Goal: Navigation & Orientation: Find specific page/section

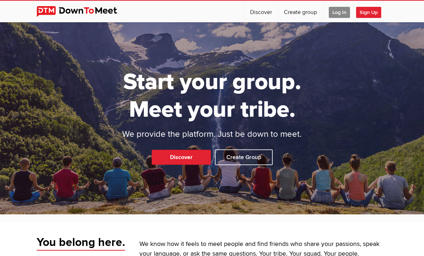
click at [267, 12] on link "Discover" at bounding box center [260, 12] width 33 height 22
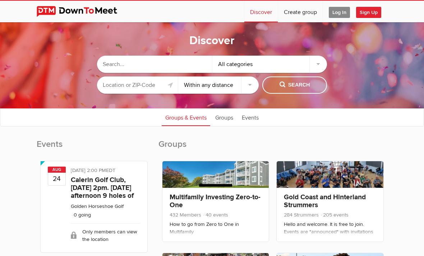
click at [277, 61] on div "All categories" at bounding box center [269, 64] width 115 height 17
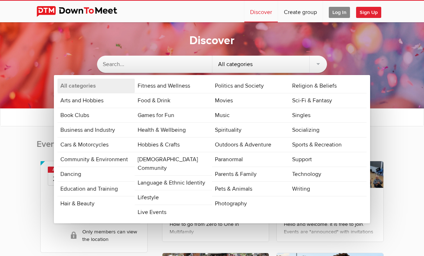
click at [365, 74] on sp-group-common-search-cat-loc "All categories All categories Arts and Hobbies Book Clubs Business and Industry…" at bounding box center [212, 72] width 352 height 49
click at [378, 68] on sp-group-common-search-cat-loc "All categories All categories Arts and Hobbies Book Clubs Business and Industry…" at bounding box center [212, 72] width 352 height 49
click at [380, 74] on sp-group-common-search-cat-loc "All categories All categories Arts and Hobbies Book Clubs Business and Industry…" at bounding box center [212, 72] width 352 height 49
click at [392, 91] on div "Discover All categories All categories Arts and Hobbies Book Clubs Business and…" at bounding box center [212, 65] width 424 height 86
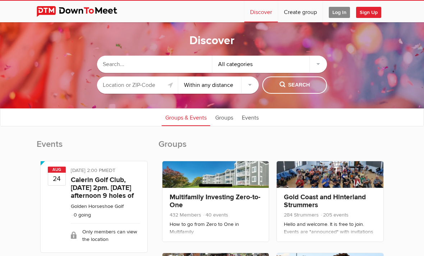
click at [246, 86] on select "Within 10 miles Within 25 miles Within 50 miles Within 100 miles Within any dis…" at bounding box center [218, 84] width 81 height 17
select select "10"
click at [167, 61] on input "text" at bounding box center [154, 64] width 115 height 17
type input "[DEMOGRAPHIC_DATA]"
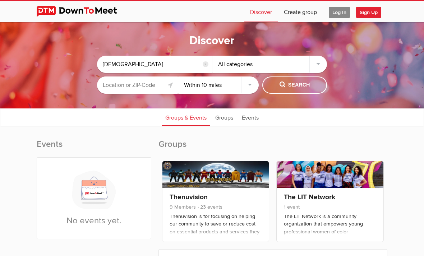
click at [287, 86] on span "Search" at bounding box center [294, 85] width 31 height 8
click at [251, 59] on div "All categories" at bounding box center [269, 64] width 115 height 17
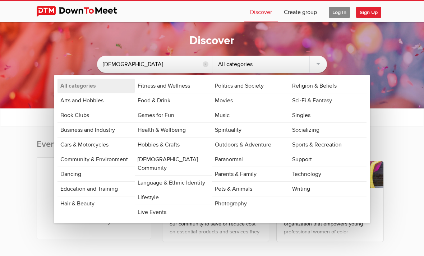
click at [374, 65] on sp-group-common-search-cat-loc "Hispanic reset All categories All categories Arts and Hobbies Book Clubs Busine…" at bounding box center [212, 72] width 352 height 49
click at [376, 61] on sp-group-common-search-cat-loc "Hispanic reset All categories All categories Arts and Hobbies Book Clubs Busine…" at bounding box center [212, 72] width 352 height 49
click at [81, 60] on sp-group-common-search-cat-loc "Hispanic reset All categories All categories Arts and Hobbies Book Clubs Busine…" at bounding box center [212, 72] width 352 height 49
click at [341, 53] on sp-group-common-search-cat-loc "Hispanic reset All categories All categories Arts and Hobbies Book Clubs Busine…" at bounding box center [212, 72] width 352 height 49
click at [150, 37] on div "Discover [DEMOGRAPHIC_DATA] reset All categories All categories Arts and Hobbie…" at bounding box center [212, 65] width 424 height 86
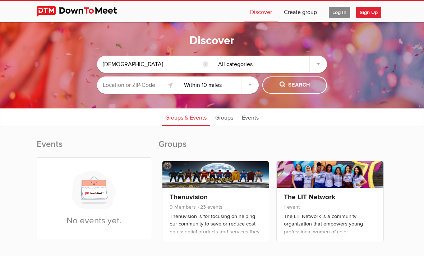
click at [148, 84] on input "text" at bounding box center [137, 84] width 81 height 17
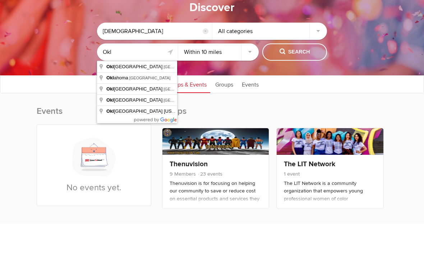
type input "[US_STATE][GEOGRAPHIC_DATA], [GEOGRAPHIC_DATA], [GEOGRAPHIC_DATA]"
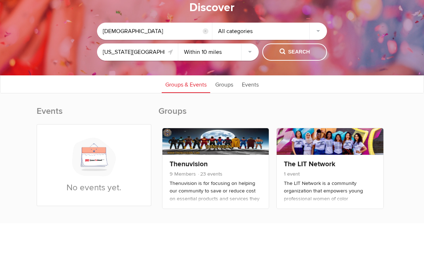
scroll to position [33, 0]
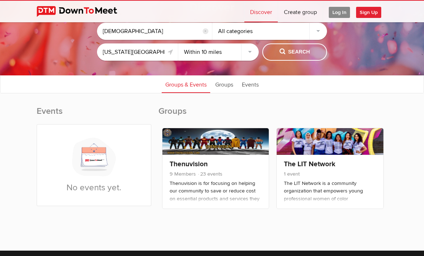
click at [222, 89] on link "Groups" at bounding box center [223, 84] width 25 height 18
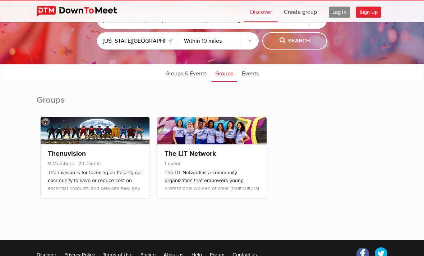
scroll to position [42, 0]
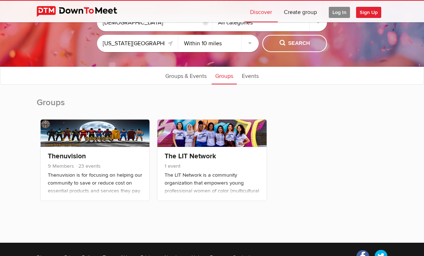
click at [248, 80] on link "Events" at bounding box center [250, 75] width 24 height 18
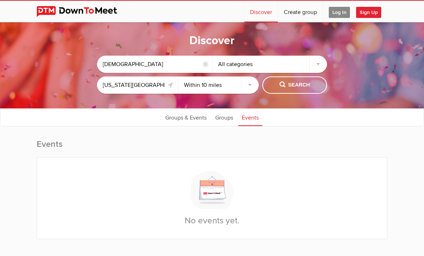
click at [162, 66] on input "[DEMOGRAPHIC_DATA]" at bounding box center [154, 64] width 115 height 17
type input "[DEMOGRAPHIC_DATA] meet and greet"
click at [281, 82] on span "Search" at bounding box center [294, 85] width 31 height 8
click at [224, 126] on div "Events No events yet." at bounding box center [212, 199] width 350 height 152
click at [227, 118] on link "Groups" at bounding box center [223, 117] width 25 height 18
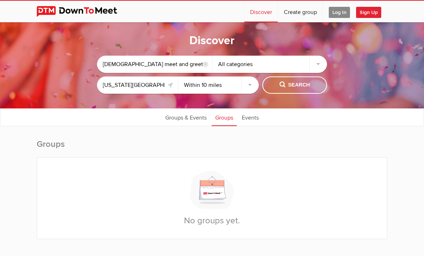
click at [190, 117] on link "Groups & Events" at bounding box center [186, 117] width 48 height 18
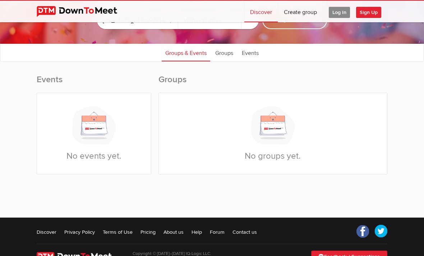
scroll to position [33, 0]
